Goal: Ask a question

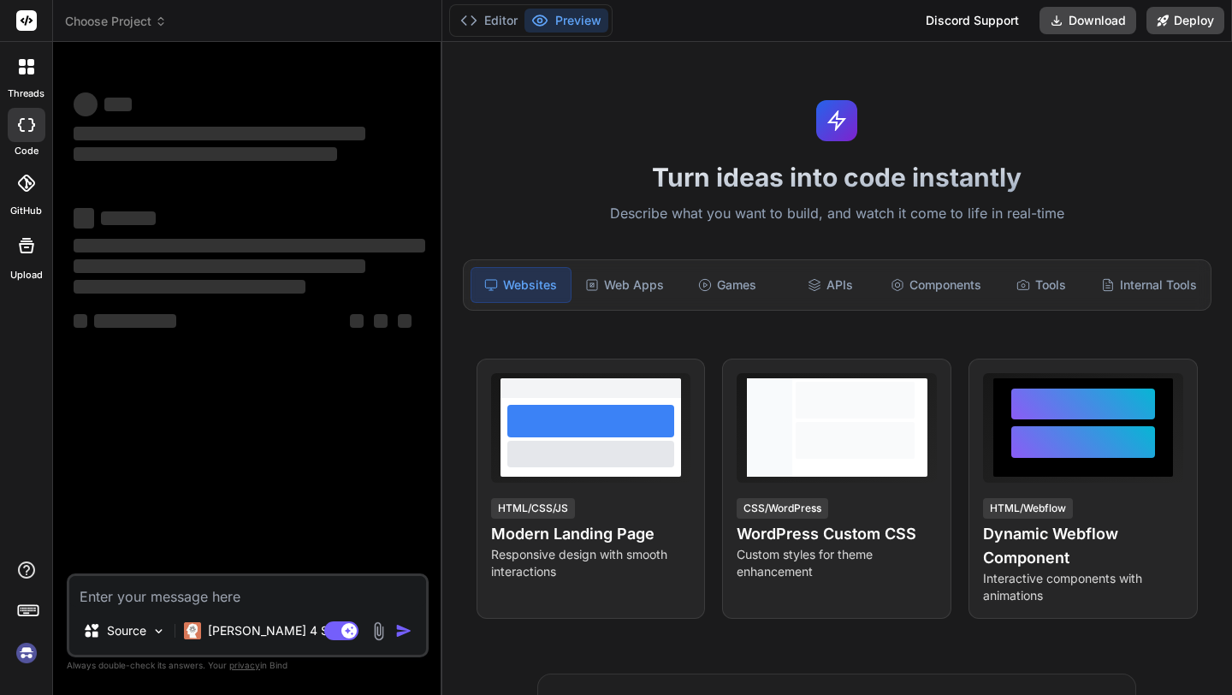
type textarea "x"
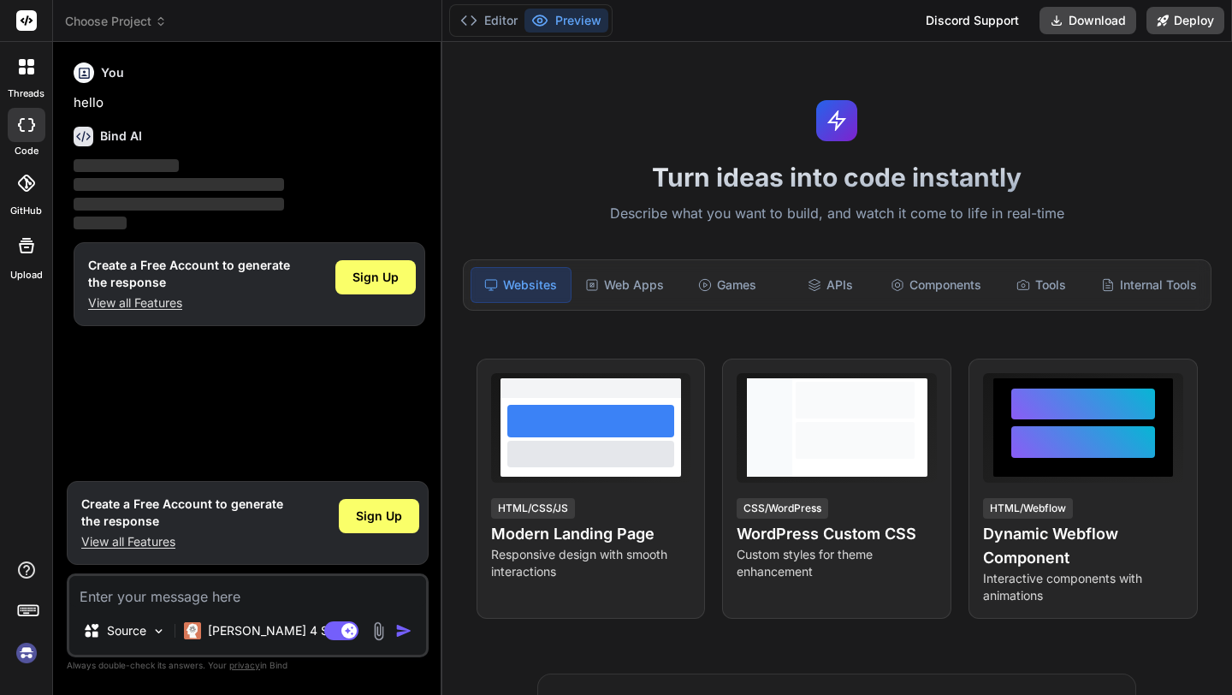
click at [185, 597] on textarea at bounding box center [247, 591] width 357 height 31
type textarea "Loremipsumd Sitamet con adipiscingelitsedd Eiusmodtemporinci Ut labore etdolore…"
type textarea "x"
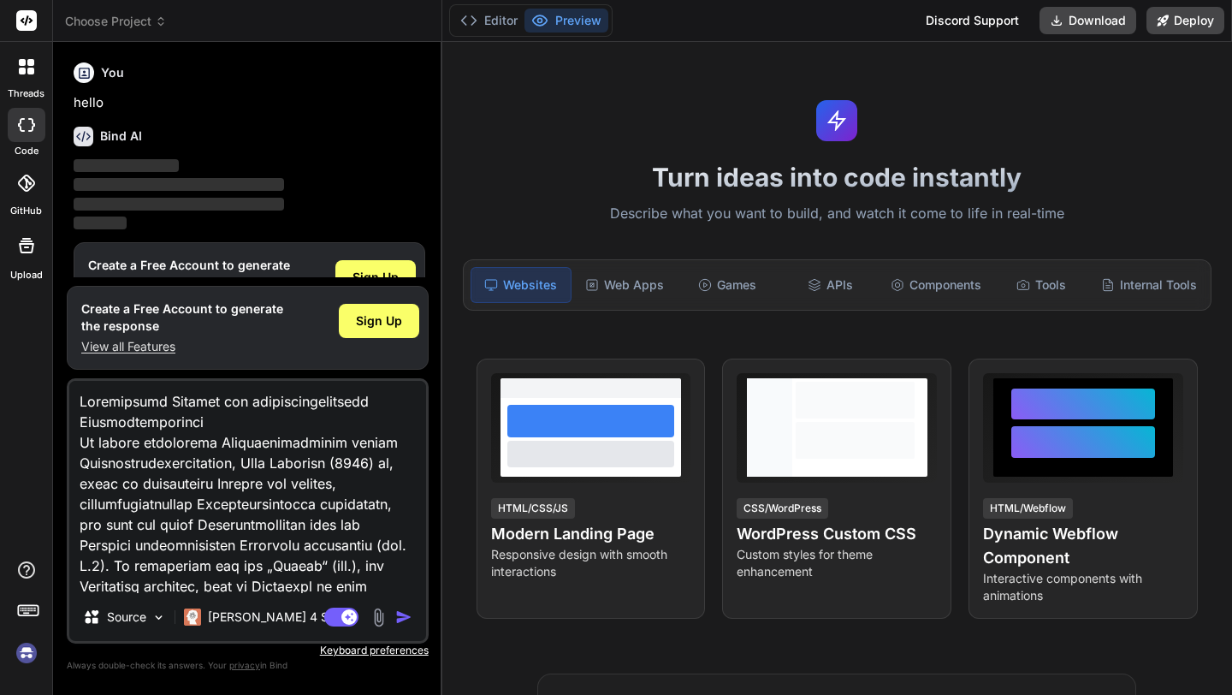
scroll to position [1151, 0]
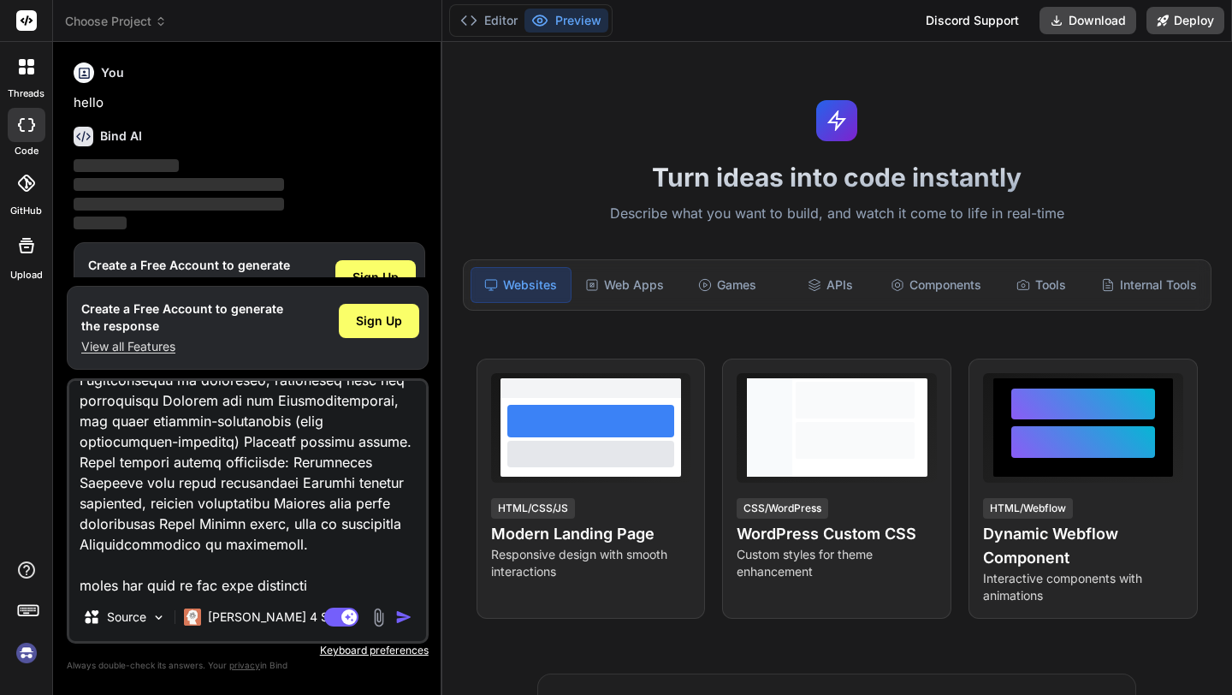
type textarea "Loremipsumd Sitamet con adipiscingelitsedd Eiusmodtemporinci Ut labore etdolore…"
click at [403, 616] on img "button" at bounding box center [403, 617] width 17 height 17
click at [1140, 293] on div "Internal Tools" at bounding box center [1150, 285] width 110 height 36
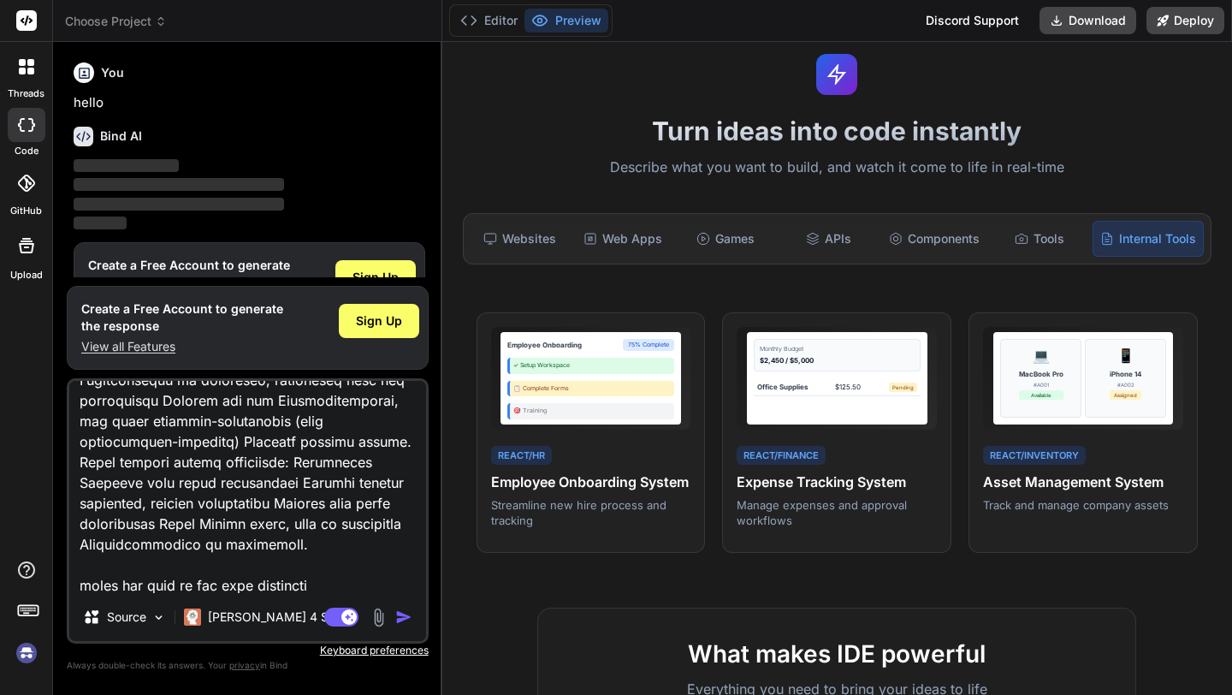
scroll to position [0, 0]
